Goal: Find specific page/section: Find specific page/section

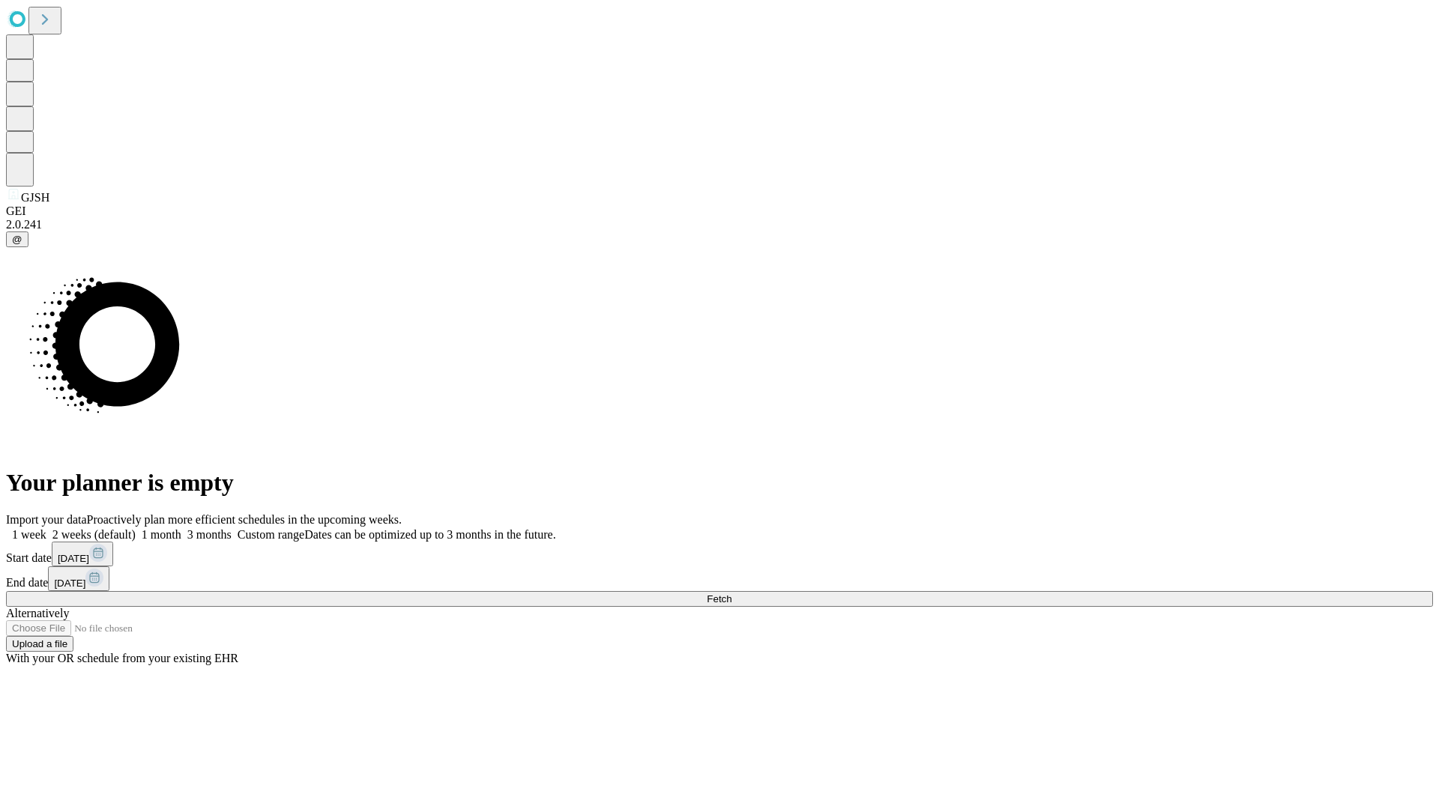
click at [731, 594] on span "Fetch" at bounding box center [719, 599] width 25 height 11
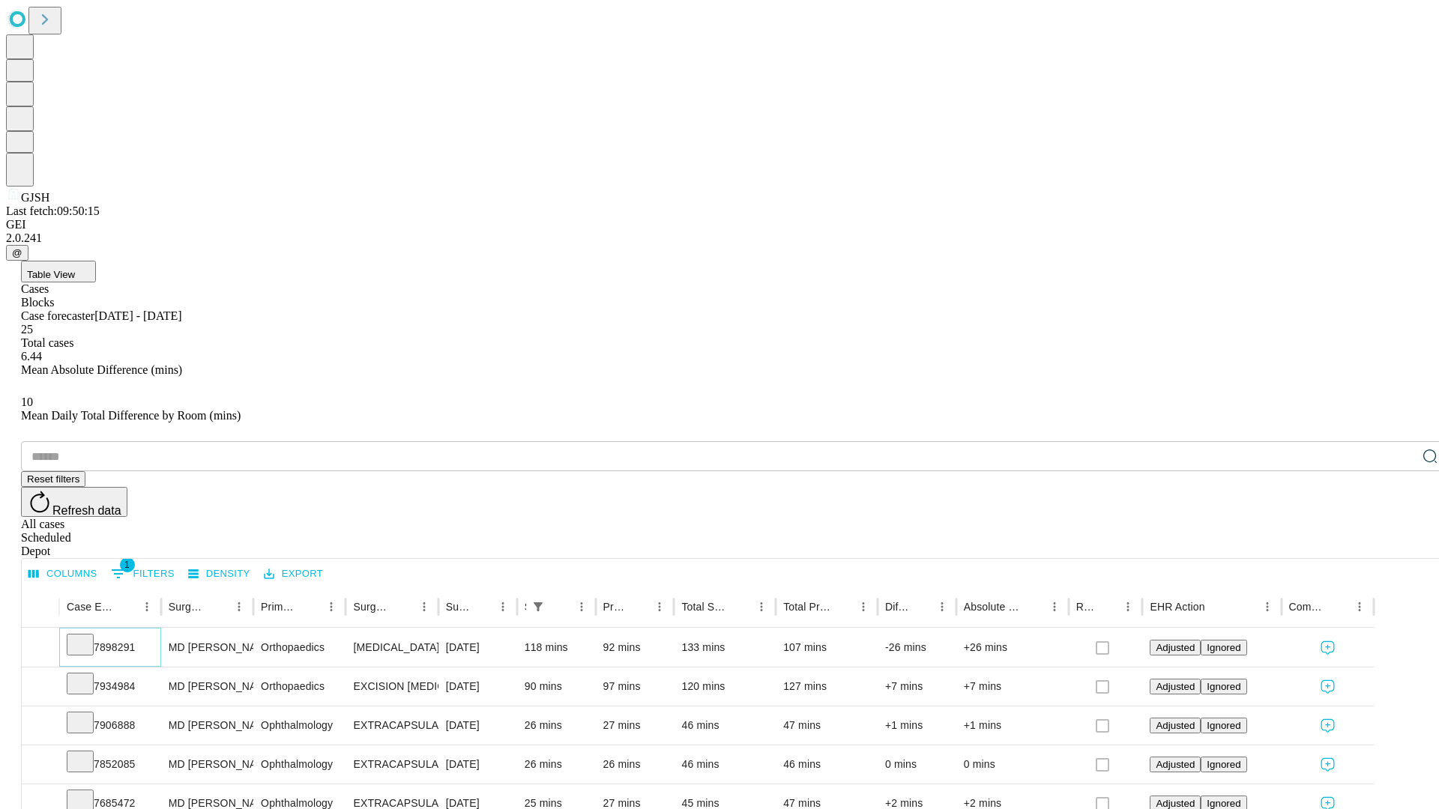
click at [88, 636] on icon at bounding box center [80, 643] width 15 height 15
